Goal: Find specific page/section: Find specific page/section

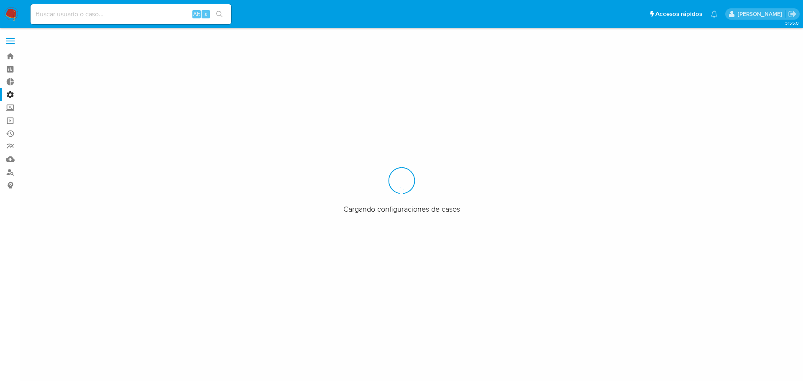
click at [104, 18] on input at bounding box center [131, 14] width 201 height 11
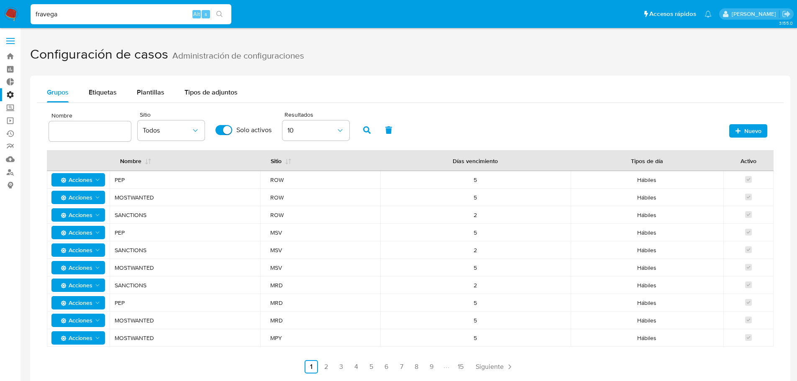
type input "fravega"
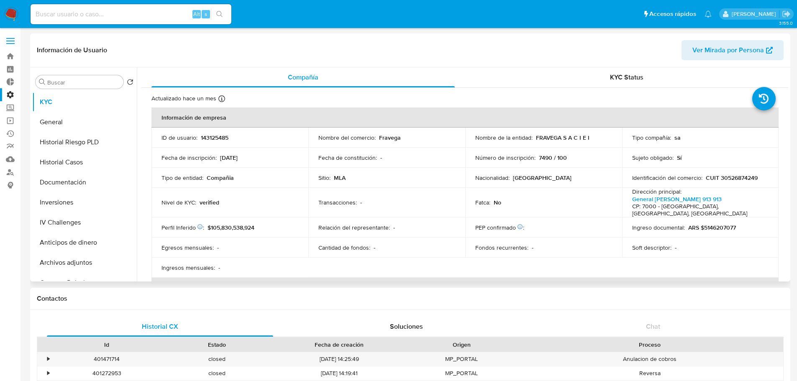
select select "10"
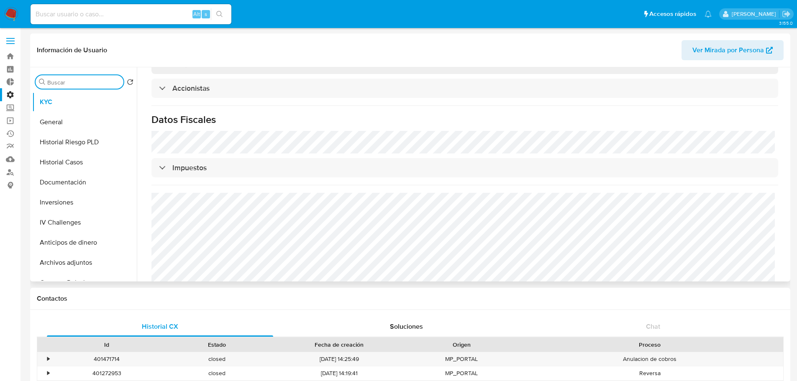
click at [70, 79] on input "Buscar" at bounding box center [83, 83] width 73 height 8
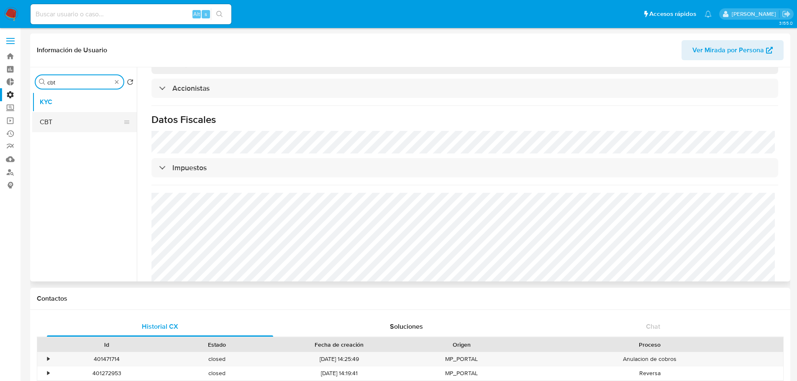
type input "cbt"
click at [79, 123] on button "CBT" at bounding box center [81, 122] width 98 height 20
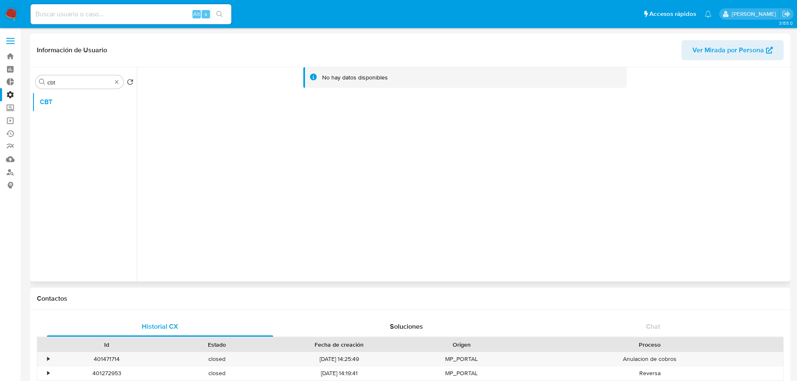
click at [690, 56] on button "Ver Mirada por Persona" at bounding box center [732, 50] width 102 height 20
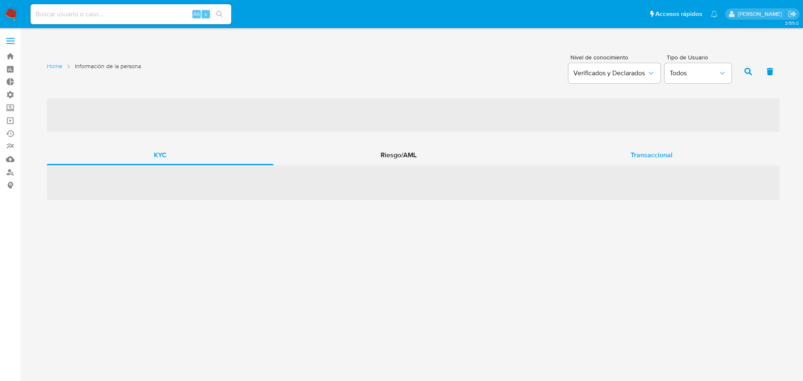
click at [644, 160] on div "Transaccional" at bounding box center [652, 155] width 256 height 20
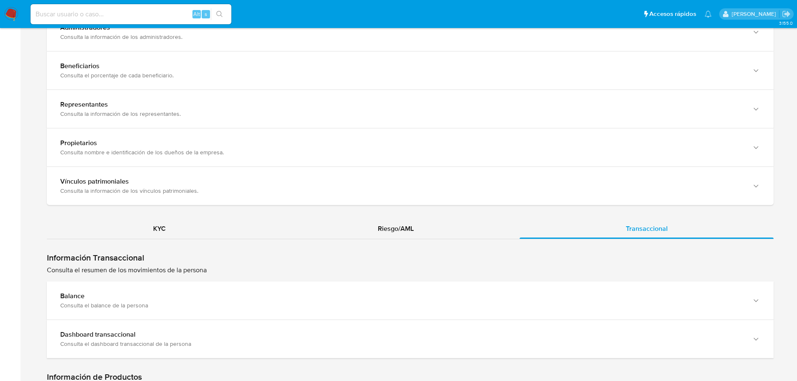
scroll to position [795, 0]
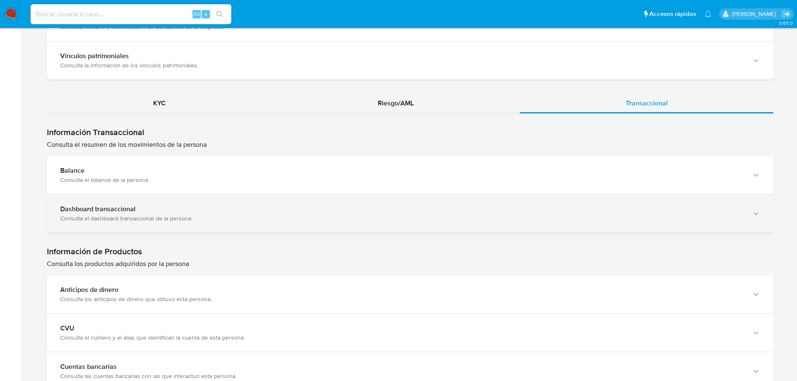
click at [129, 217] on div "Consulta el dashboard transaccional de la persona" at bounding box center [401, 219] width 683 height 8
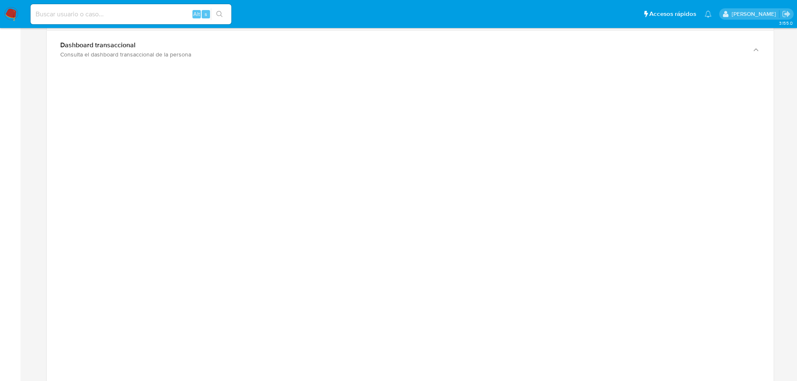
scroll to position [962, 0]
